Goal: Use online tool/utility: Utilize a website feature to perform a specific function

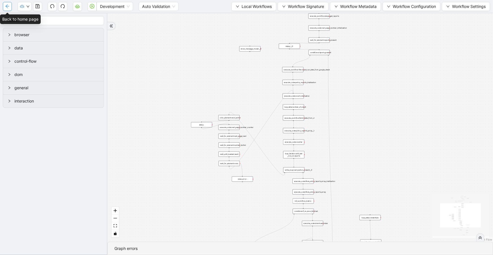
click at [5, 8] on button "button" at bounding box center [7, 6] width 9 height 9
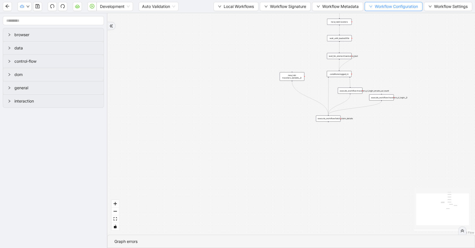
click at [390, 6] on span "Workflow Configuration" at bounding box center [396, 6] width 43 height 6
click at [383, 28] on span "Value" at bounding box center [393, 26] width 50 height 6
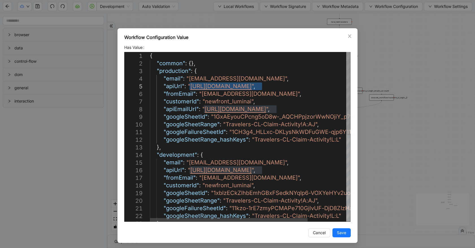
drag, startPoint x: 259, startPoint y: 85, endPoint x: 189, endPoint y: 85, distance: 70.1
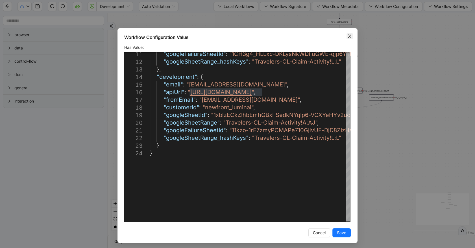
click at [347, 37] on span "Close" at bounding box center [350, 36] width 6 height 6
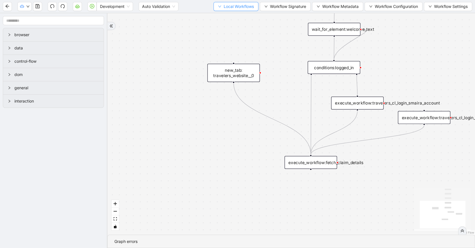
click at [252, 7] on button "Local Workflows" at bounding box center [236, 6] width 45 height 9
click at [249, 16] on span "Select" at bounding box center [233, 17] width 37 height 6
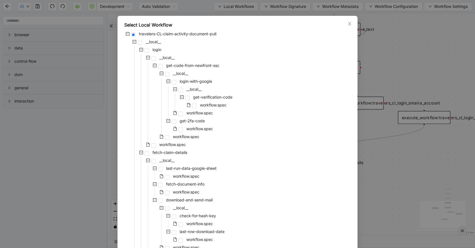
scroll to position [11, 0]
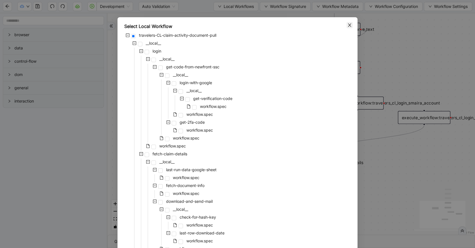
click at [345, 26] on div "Select Local Workflow travelers-CL-claim-activity-document-pull __local__ login…" at bounding box center [238, 160] width 240 height 286
click at [348, 27] on icon "close" at bounding box center [350, 25] width 5 height 5
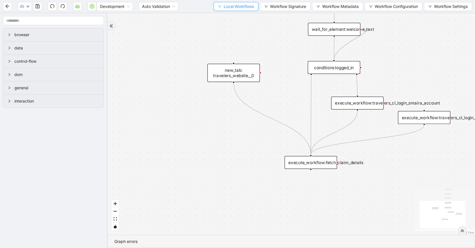
click at [237, 3] on button "Local Workflows" at bounding box center [236, 6] width 45 height 9
click at [239, 13] on li "Select" at bounding box center [234, 17] width 44 height 9
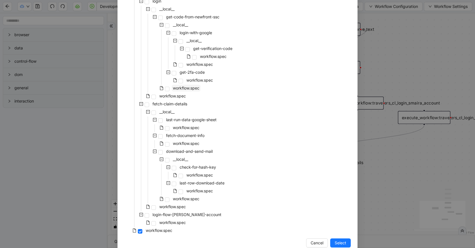
scroll to position [62, 0]
click at [190, 142] on span "workflow.spec" at bounding box center [186, 142] width 27 height 5
click at [336, 243] on span "Select" at bounding box center [341, 242] width 12 height 6
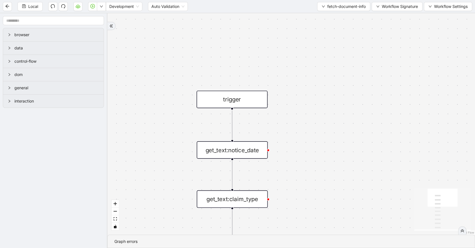
click at [255, 146] on div "get_text:notice_date" at bounding box center [232, 150] width 71 height 18
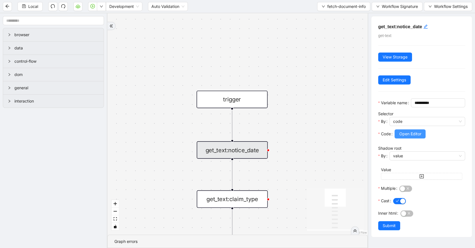
click at [403, 137] on span "Open Editor" at bounding box center [410, 134] width 22 height 6
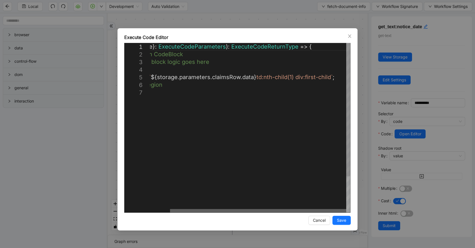
click at [310, 209] on div at bounding box center [258, 210] width 176 height 3
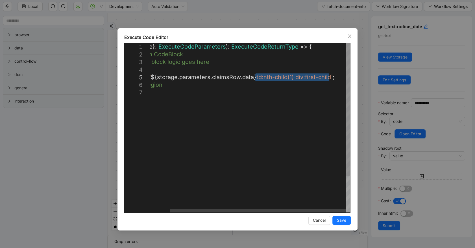
drag, startPoint x: 255, startPoint y: 77, endPoint x: 330, endPoint y: 78, distance: 74.9
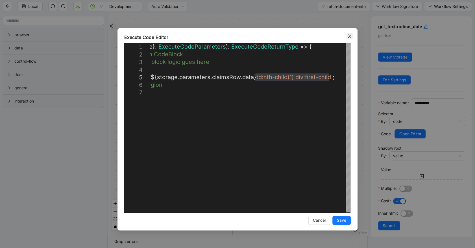
click at [352, 35] on span "Close" at bounding box center [350, 36] width 6 height 6
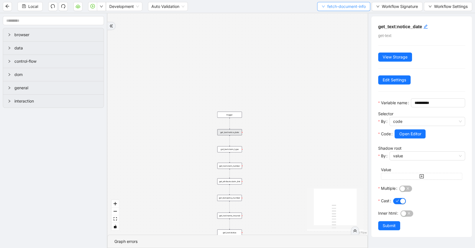
click at [349, 3] on span "fetch-document-info" at bounding box center [347, 6] width 38 height 6
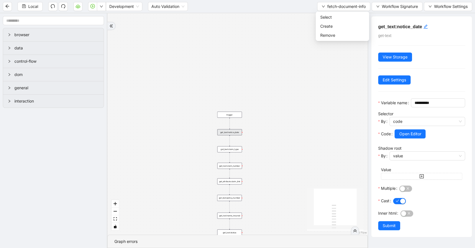
click at [350, 12] on ul "Select Create Remove" at bounding box center [342, 26] width 53 height 29
click at [349, 15] on span "Select" at bounding box center [342, 17] width 44 height 6
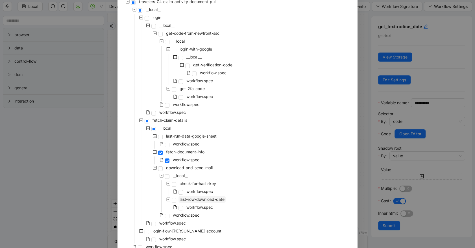
scroll to position [73, 0]
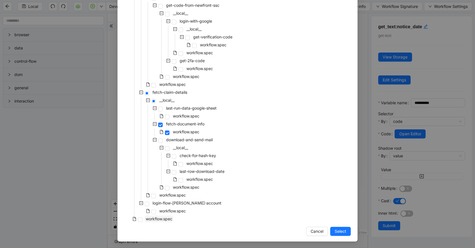
click at [161, 218] on span "workflow.spec" at bounding box center [159, 218] width 27 height 5
click at [331, 228] on button "Select" at bounding box center [340, 231] width 21 height 9
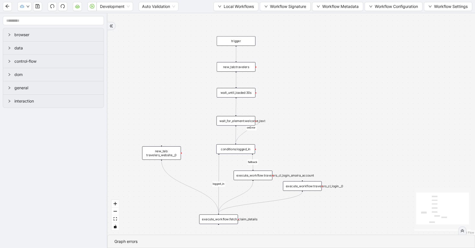
click at [232, 218] on div "execute_workflow:fetch_claim_details" at bounding box center [218, 219] width 39 height 10
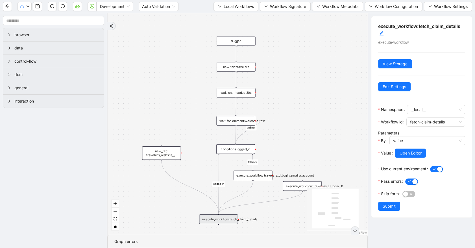
click at [400, 159] on div at bounding box center [430, 161] width 70 height 7
click at [230, 6] on span "Local Workflows" at bounding box center [239, 6] width 30 height 6
click at [236, 17] on span "Select" at bounding box center [233, 17] width 37 height 6
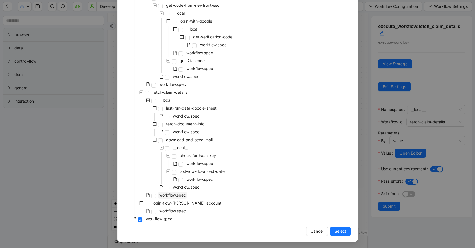
click at [166, 196] on span "workflow.spec" at bounding box center [172, 195] width 27 height 5
click at [335, 233] on span "Select" at bounding box center [341, 231] width 12 height 6
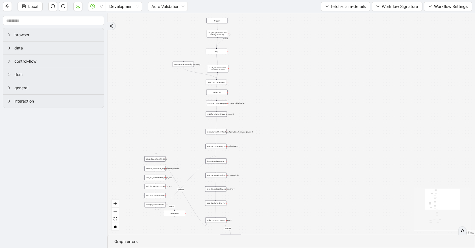
drag, startPoint x: 302, startPoint y: 149, endPoint x: 265, endPoint y: 82, distance: 76.9
click at [265, 82] on div "loopFrom exitFrom is_Docs_Fetched loopFrom fallback onError onError trigger new…" at bounding box center [291, 124] width 368 height 222
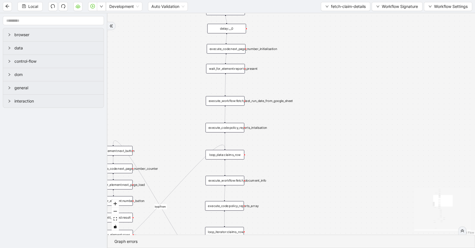
click at [217, 160] on div "loopFrom exitFrom is_Docs_Fetched loopFrom fallback onError onError trigger new…" at bounding box center [291, 124] width 368 height 222
click at [219, 155] on div "loop_data:claims_row" at bounding box center [225, 155] width 39 height 10
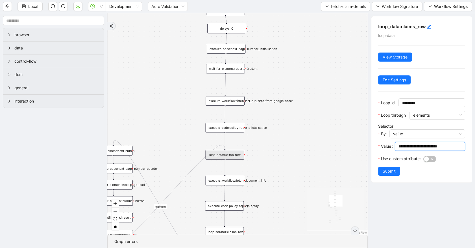
drag, startPoint x: 447, startPoint y: 145, endPoint x: 394, endPoint y: 147, distance: 53.7
click at [394, 147] on div "**********" at bounding box center [421, 148] width 87 height 12
